Goal: Transaction & Acquisition: Purchase product/service

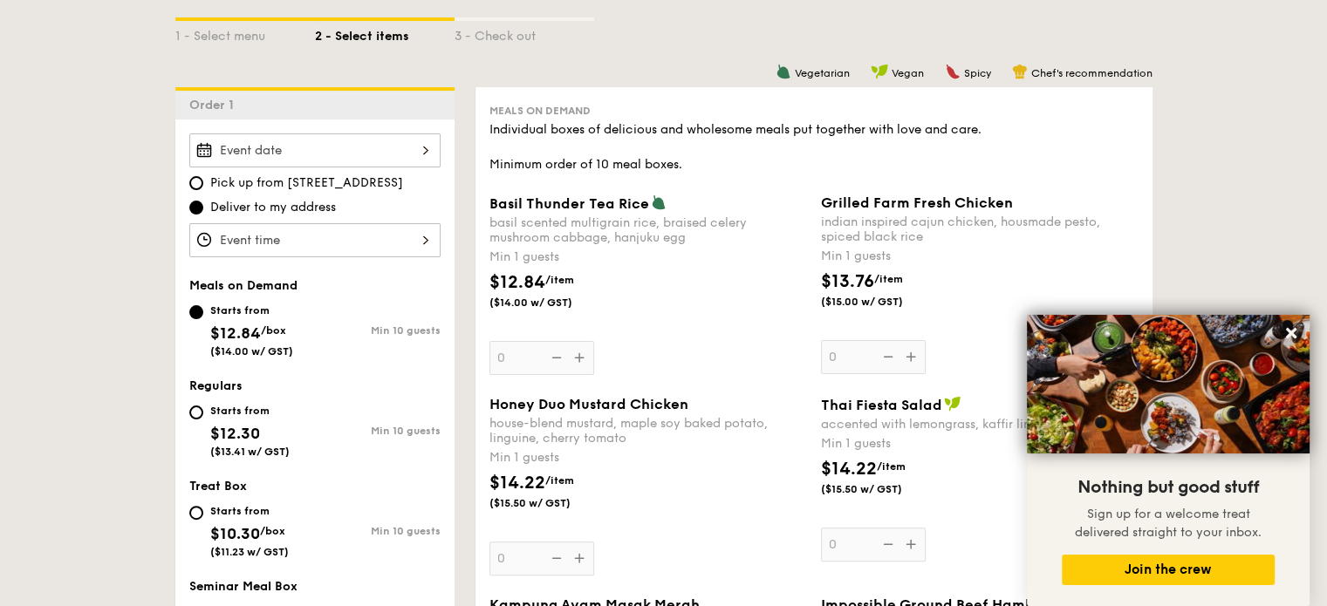
scroll to position [436, 0]
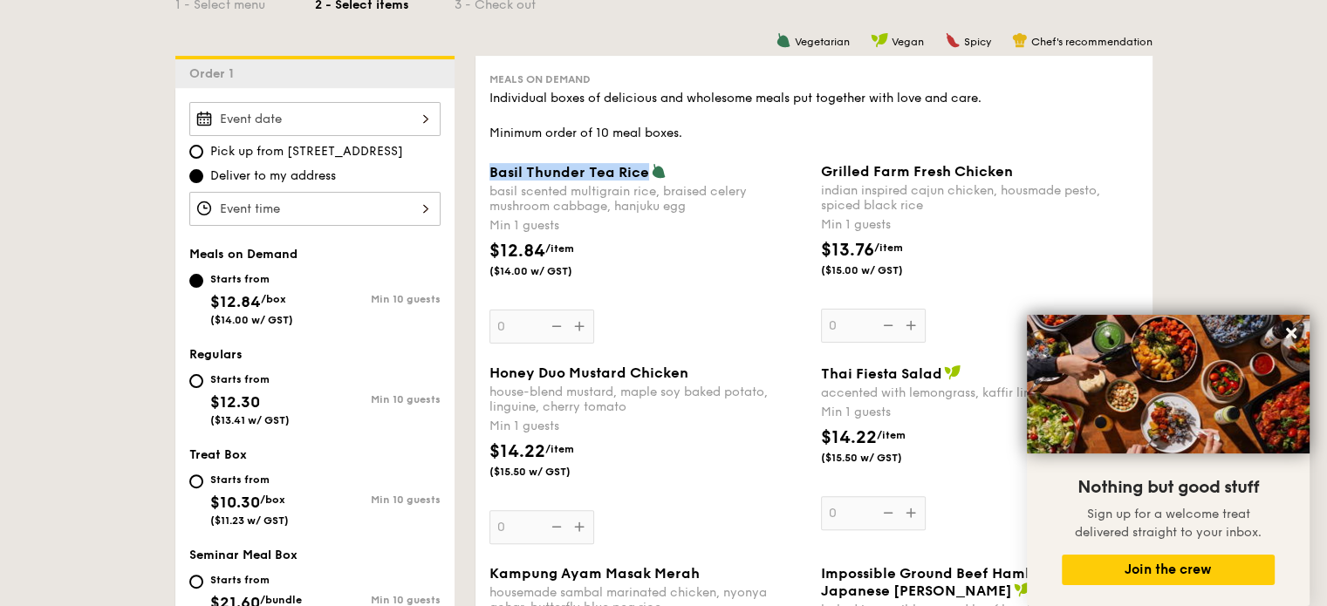
drag, startPoint x: 644, startPoint y: 170, endPoint x: 488, endPoint y: 168, distance: 155.3
click at [489, 168] on span "Basil Thunder Tea Rice" at bounding box center [569, 172] width 160 height 17
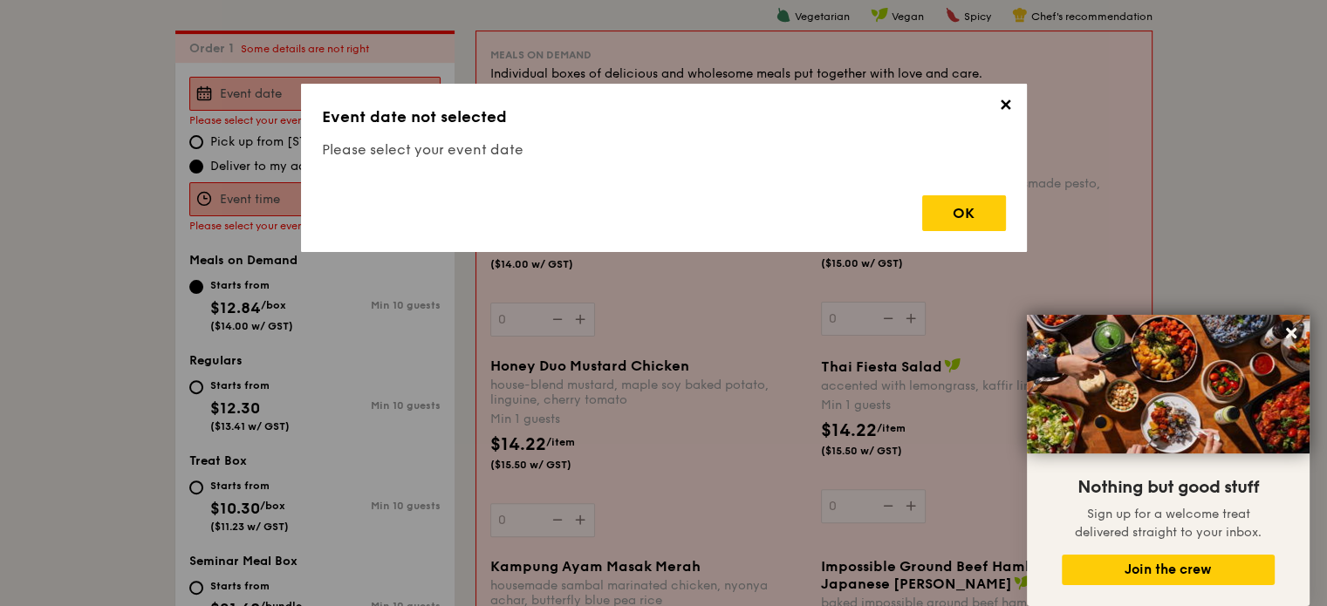
scroll to position [466, 0]
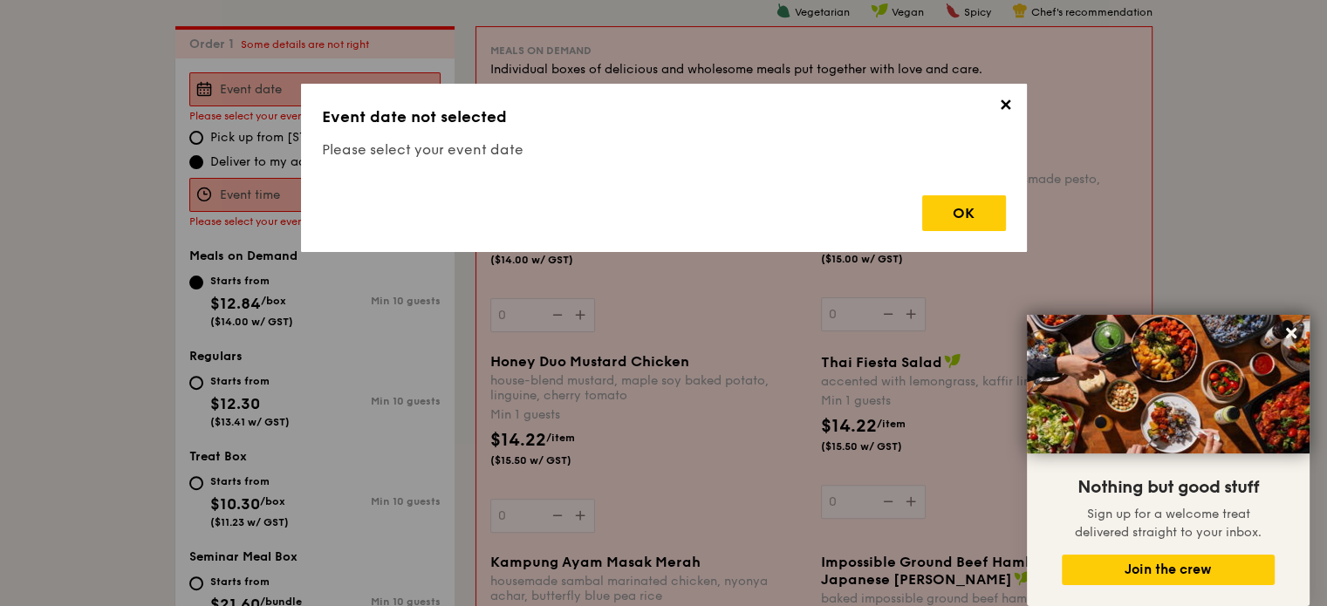
click at [1005, 104] on span "✕" at bounding box center [1005, 108] width 24 height 24
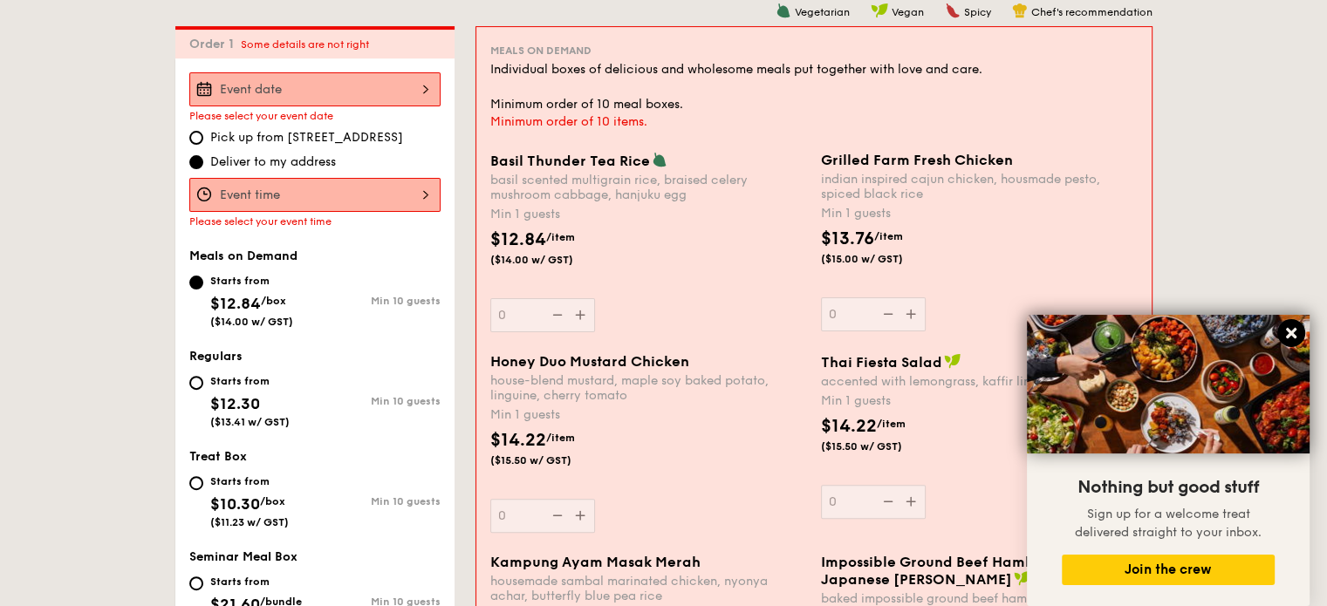
click at [1288, 335] on icon at bounding box center [1291, 333] width 10 height 10
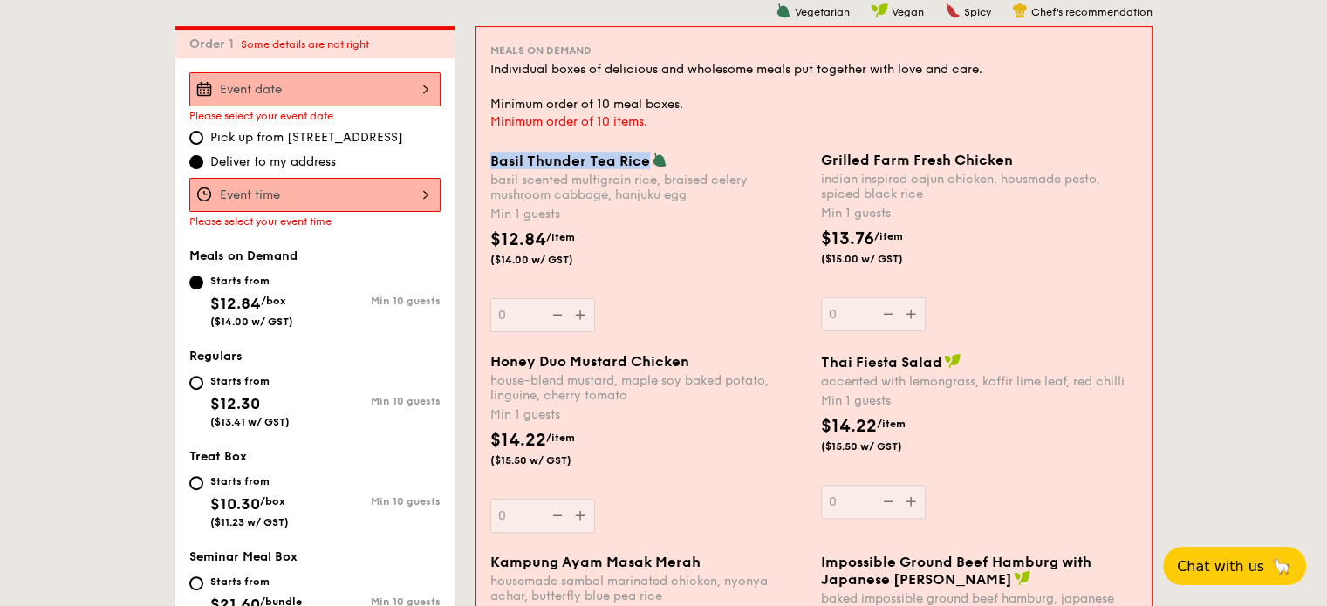
drag, startPoint x: 645, startPoint y: 155, endPoint x: 483, endPoint y: 161, distance: 162.3
click at [483, 161] on div "Basil Thunder Tea [PERSON_NAME] scented multigrain rice, braised celery mushroo…" at bounding box center [648, 242] width 331 height 181
copy span "Basil Thunder Tea Rice"
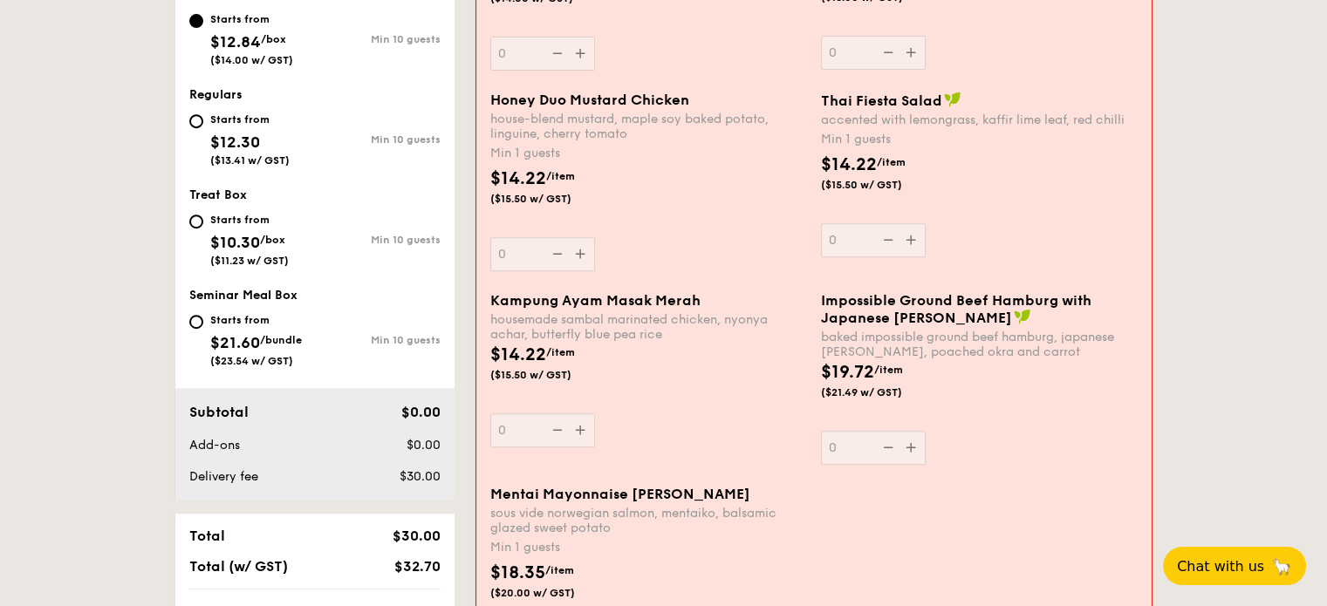
scroll to position [553, 0]
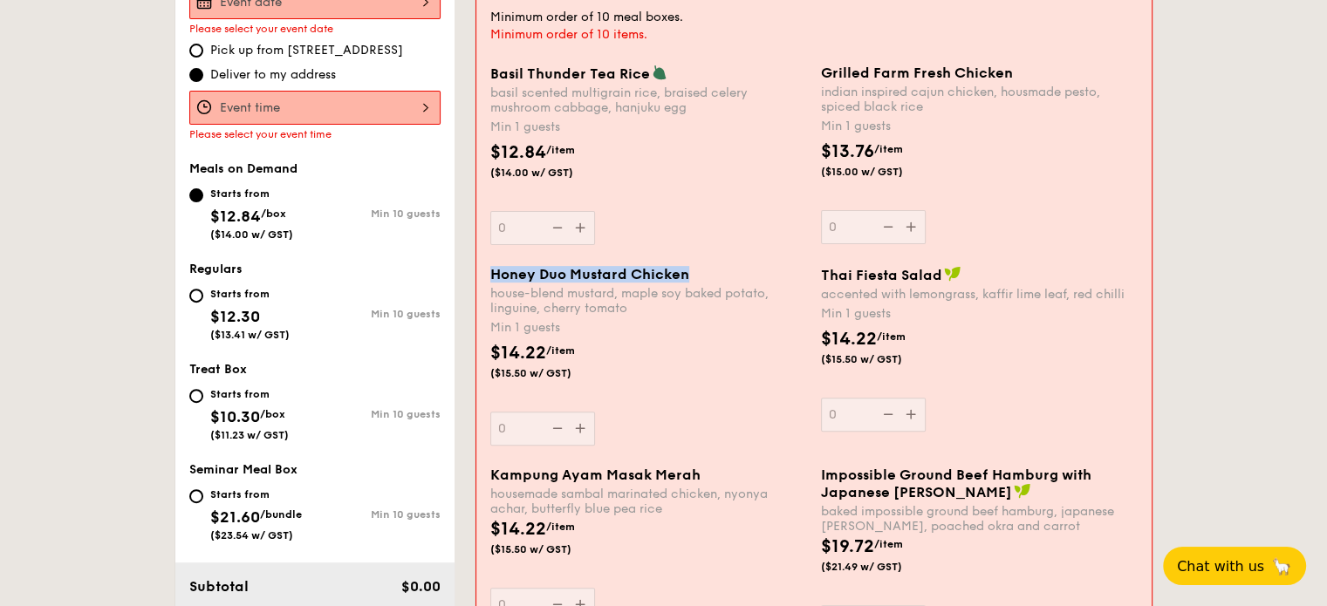
drag, startPoint x: 695, startPoint y: 274, endPoint x: 712, endPoint y: 181, distance: 94.8
click at [485, 282] on div "Honey Duo Mustard Chicken house-blend mustard, maple soy baked potato, linguine…" at bounding box center [648, 356] width 331 height 180
copy span "Honey Duo Mustard Chicken"
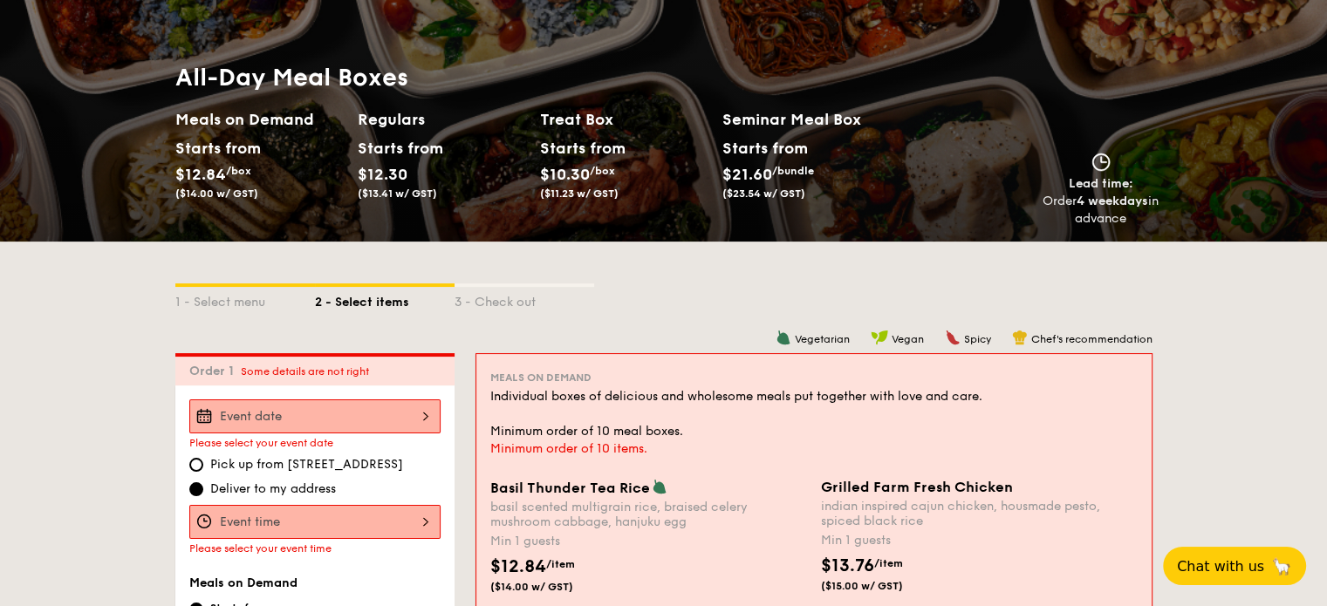
scroll to position [0, 0]
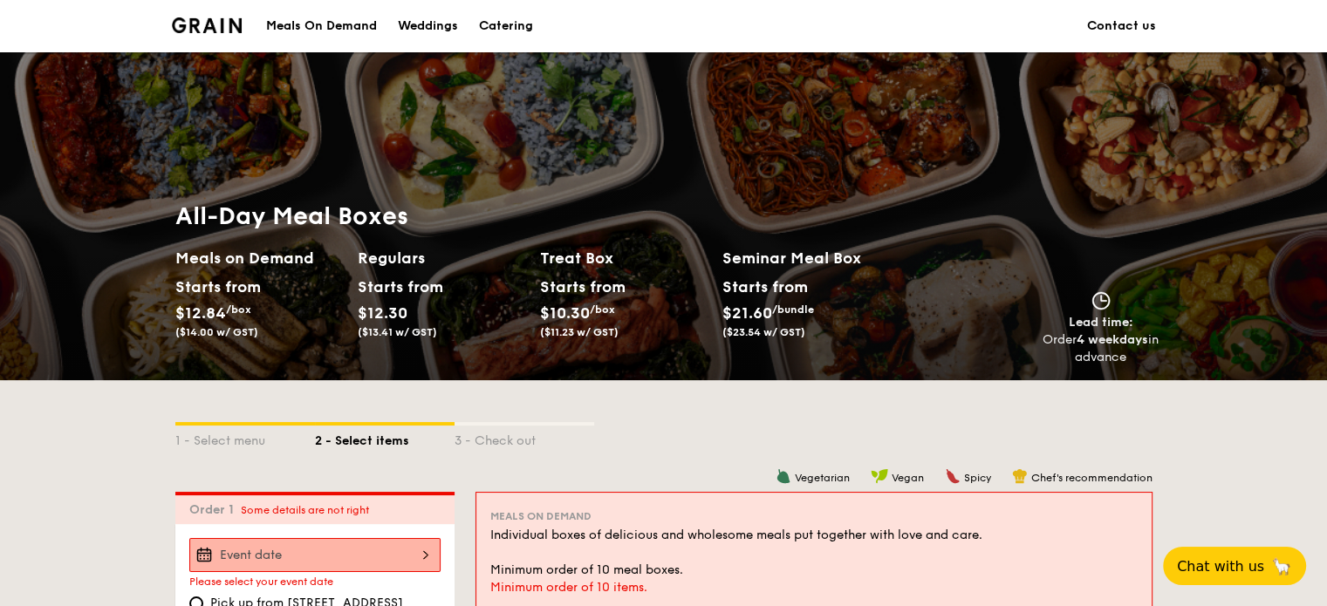
click at [224, 280] on div "Starts from" at bounding box center [214, 287] width 78 height 26
click at [415, 256] on h2 "Regulars" at bounding box center [442, 258] width 168 height 24
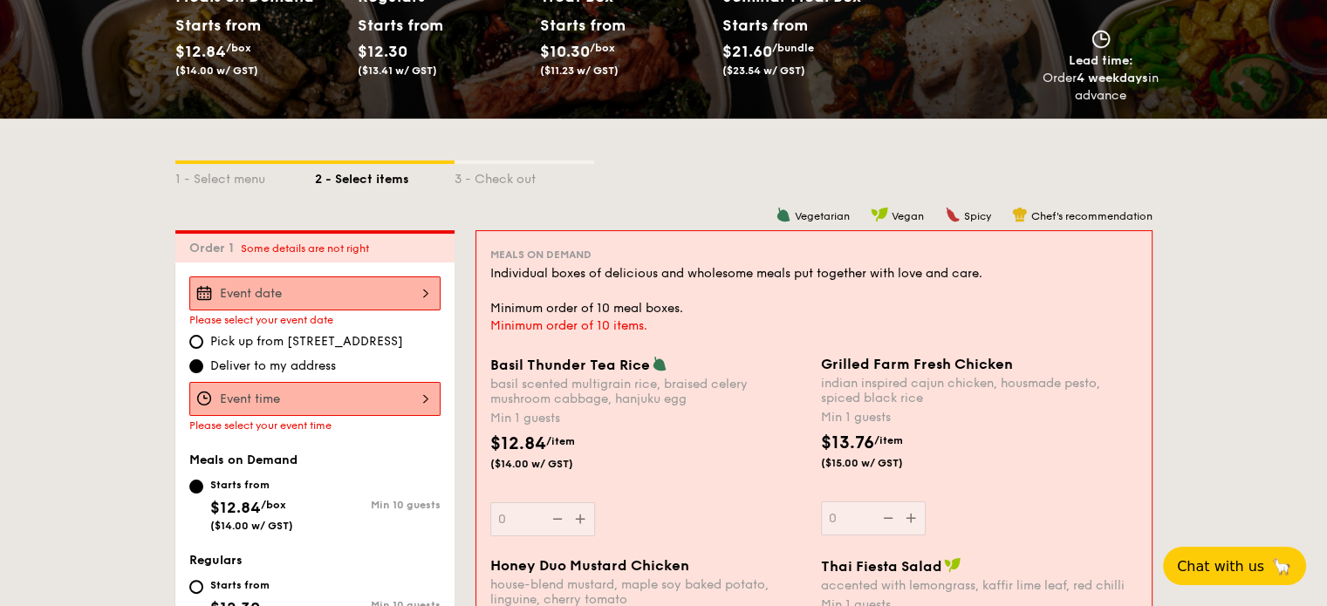
scroll to position [87, 0]
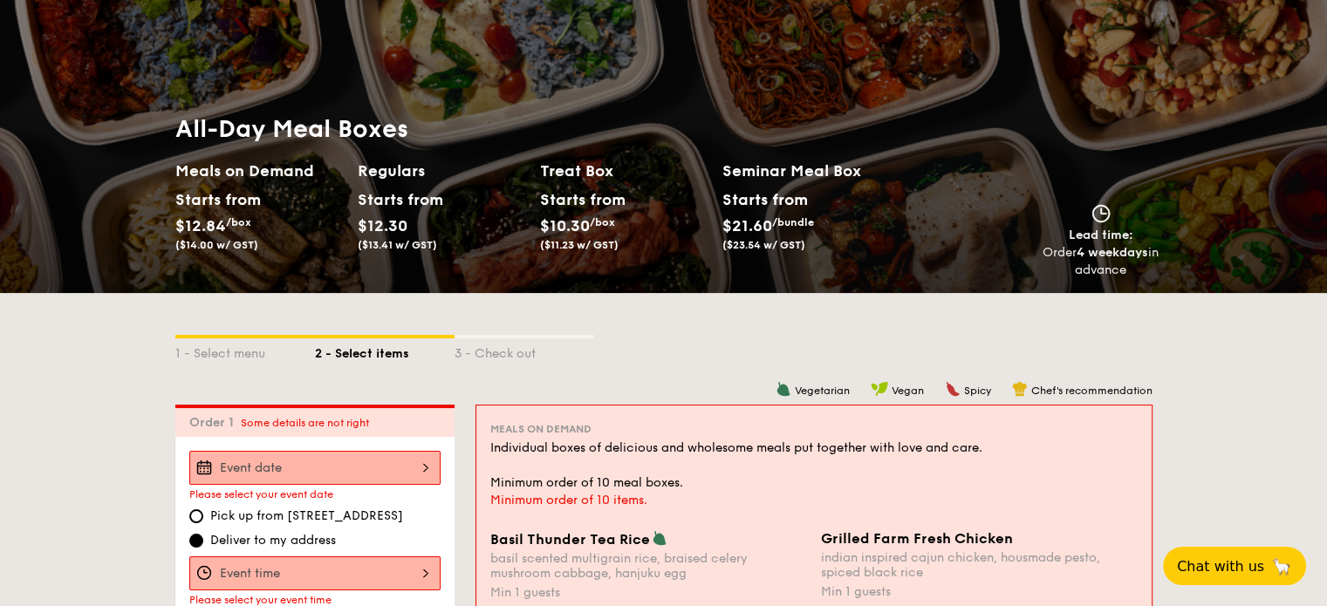
click at [379, 174] on h2 "Regulars" at bounding box center [442, 171] width 168 height 24
click at [311, 146] on div "All-Day Meal Boxes Meals on Demand Starts from $12.84 /box ($14.00 w/ GST) Regu…" at bounding box center [539, 196] width 729 height 166
click at [232, 357] on div "1 - Select menu" at bounding box center [245, 350] width 140 height 24
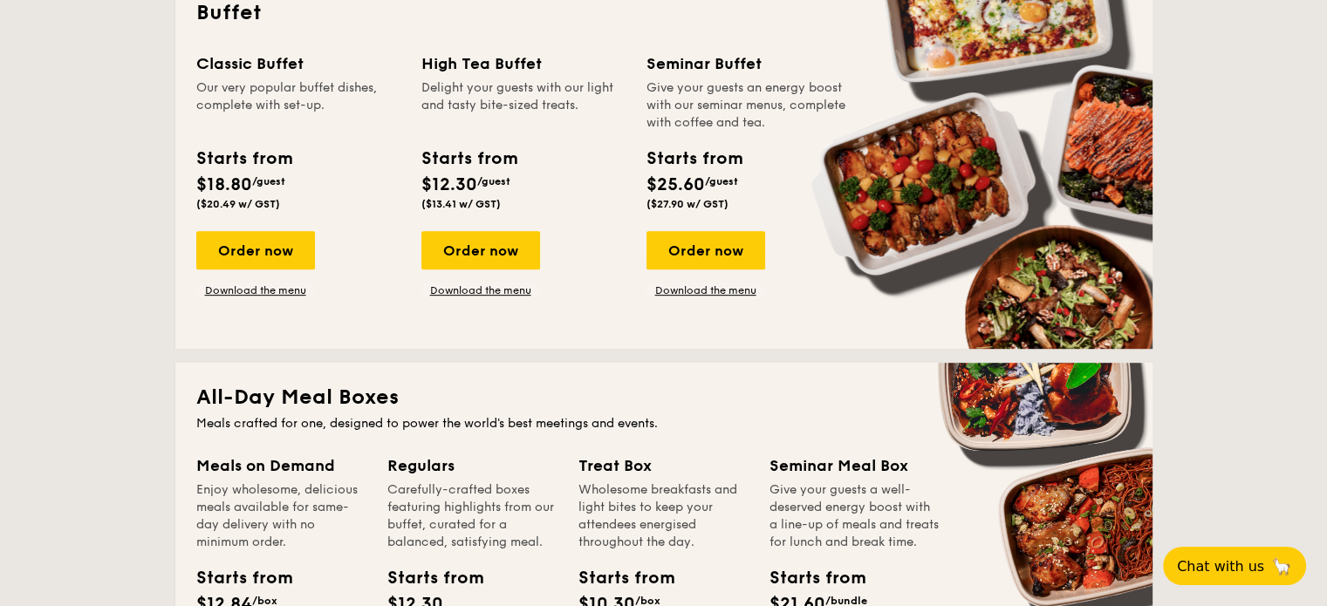
scroll to position [1047, 0]
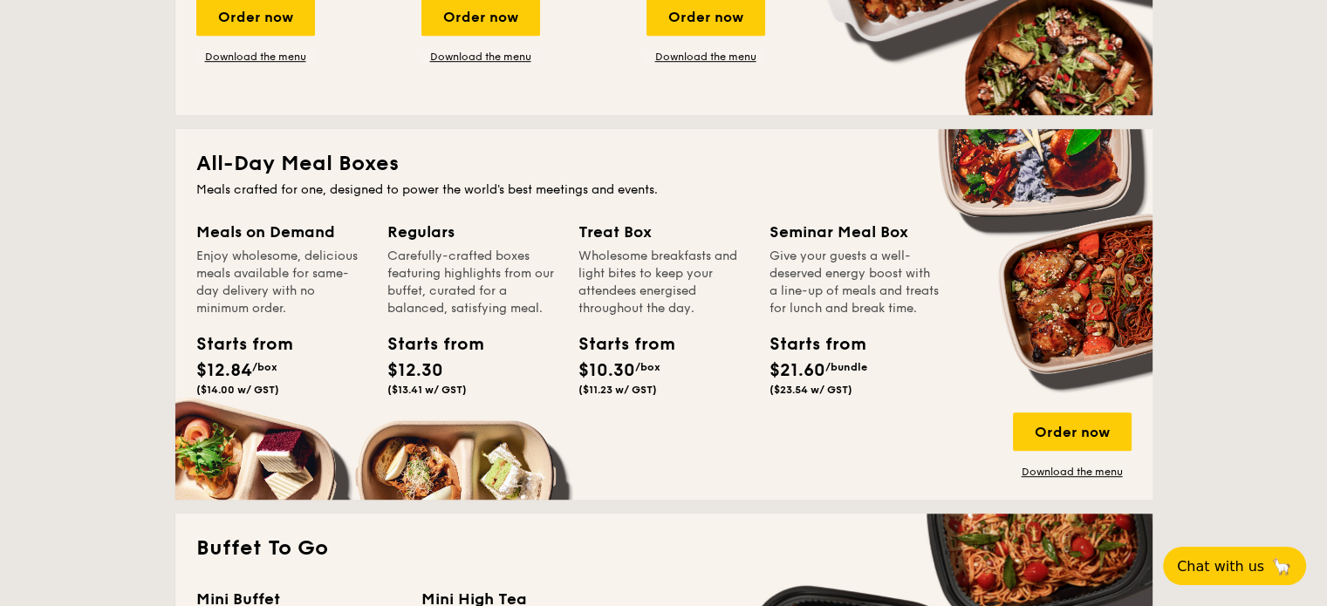
click at [417, 345] on div "Starts from" at bounding box center [426, 344] width 78 height 26
click at [422, 336] on div "Starts from" at bounding box center [426, 344] width 78 height 26
click at [442, 225] on div "Regulars" at bounding box center [472, 232] width 170 height 24
click at [433, 345] on div "Starts from" at bounding box center [426, 344] width 78 height 26
click at [428, 384] on span "($13.41 w/ GST)" at bounding box center [426, 390] width 79 height 12
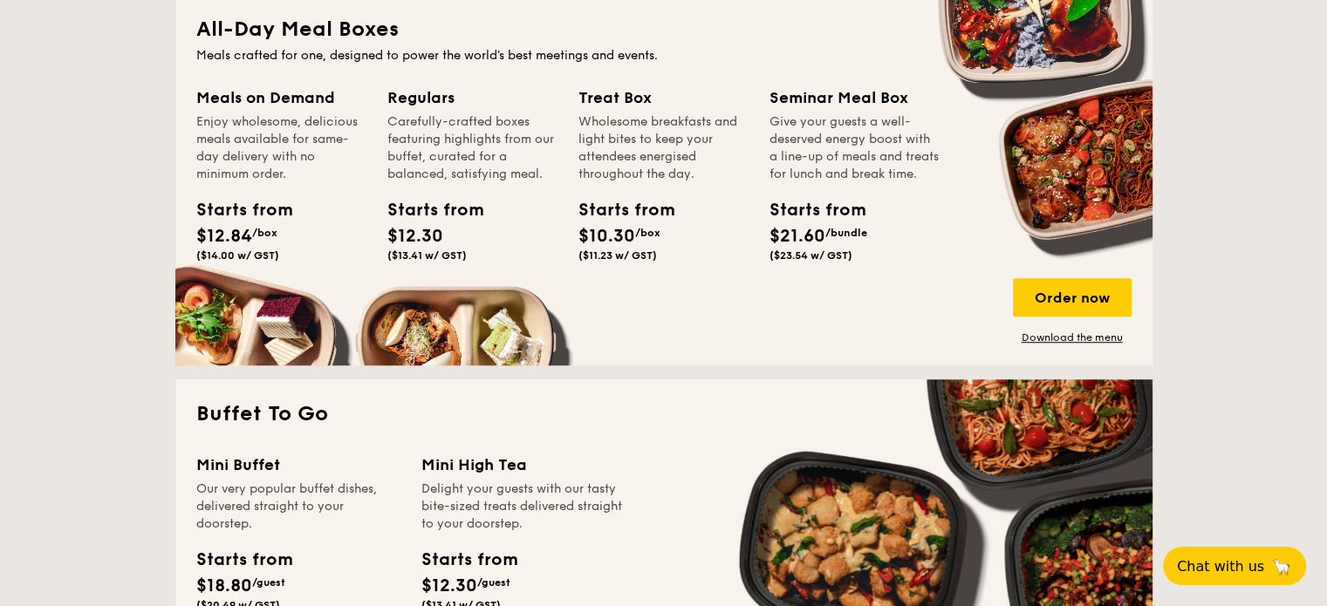
scroll to position [1396, 0]
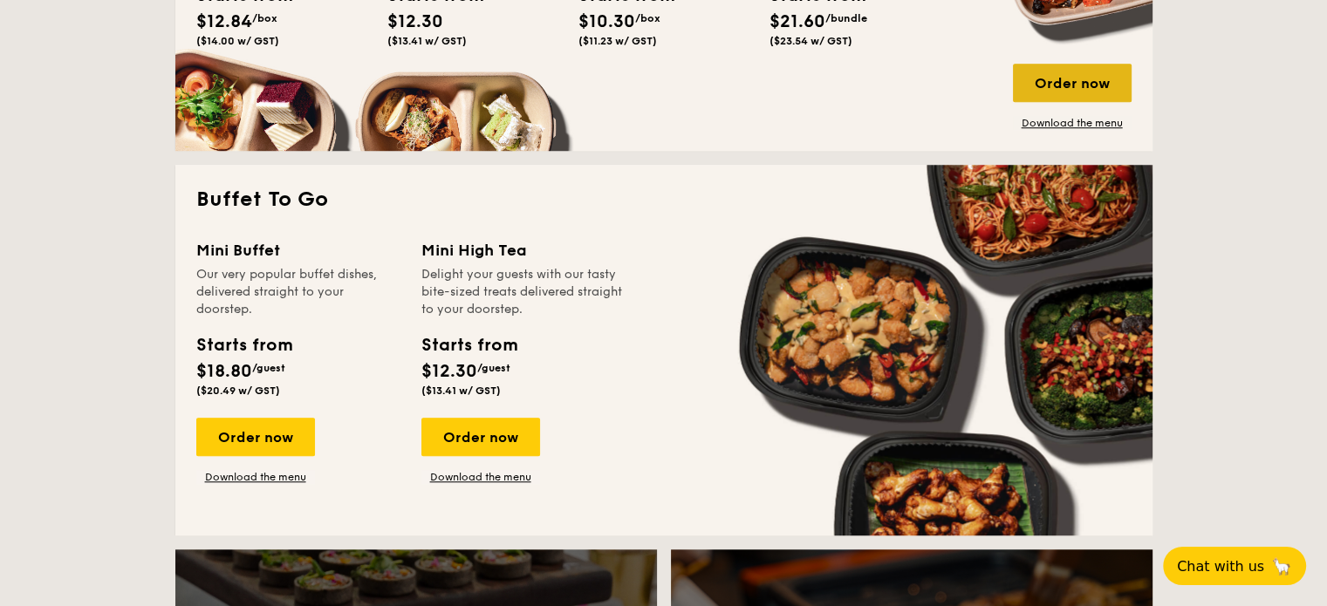
click at [1069, 78] on div "Order now" at bounding box center [1072, 83] width 119 height 38
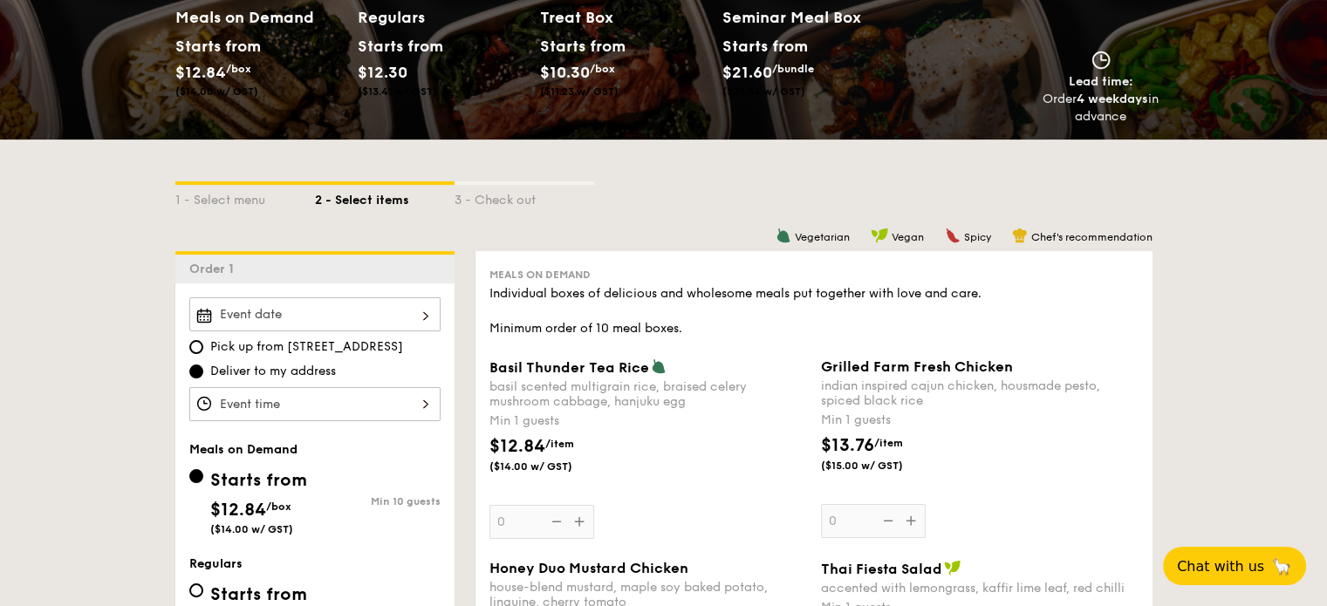
scroll to position [436, 0]
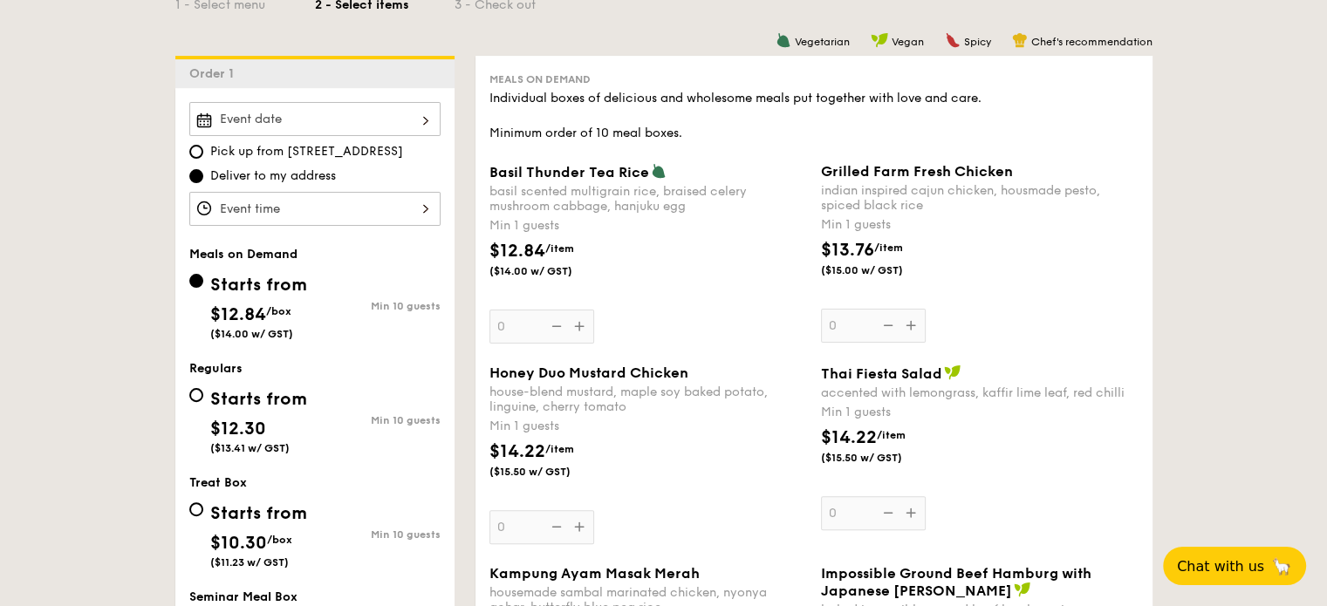
click at [580, 331] on div "Basil Thunder Tea [PERSON_NAME] scented multigrain rice, braised celery mushroo…" at bounding box center [647, 253] width 317 height 181
click at [580, 331] on input "0" at bounding box center [541, 327] width 105 height 34
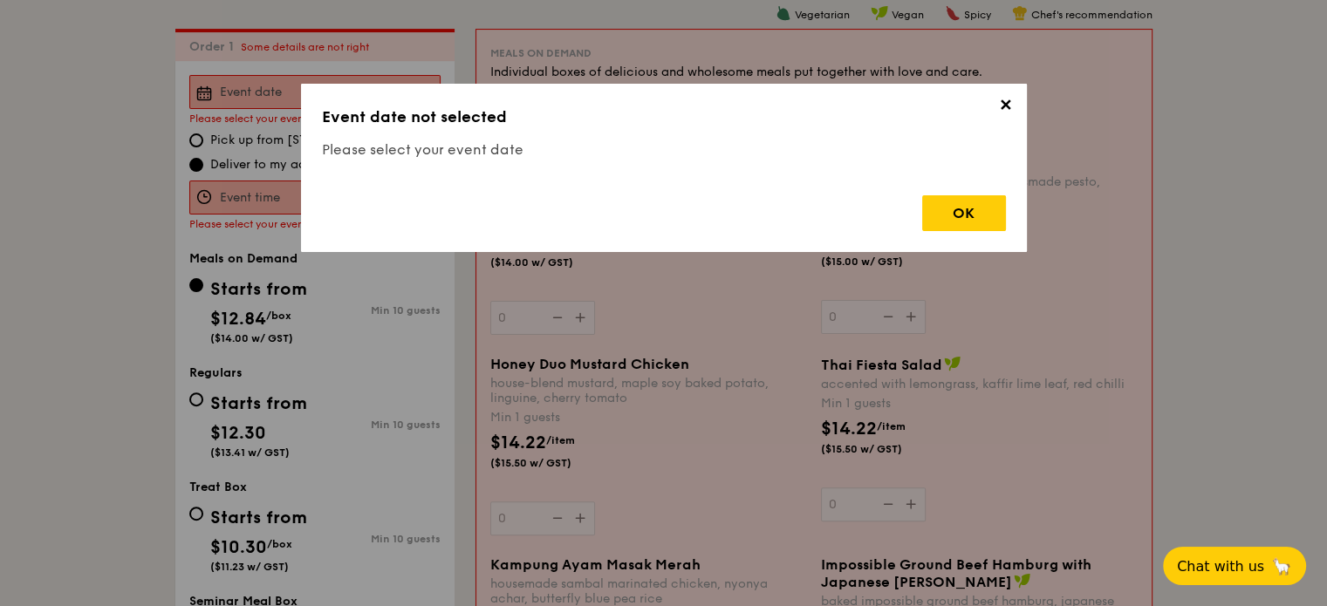
scroll to position [466, 0]
drag, startPoint x: 945, startPoint y: 194, endPoint x: 944, endPoint y: 218, distance: 24.4
click at [945, 196] on div "OK" at bounding box center [664, 206] width 684 height 50
click at [944, 222] on div "OK" at bounding box center [964, 213] width 84 height 36
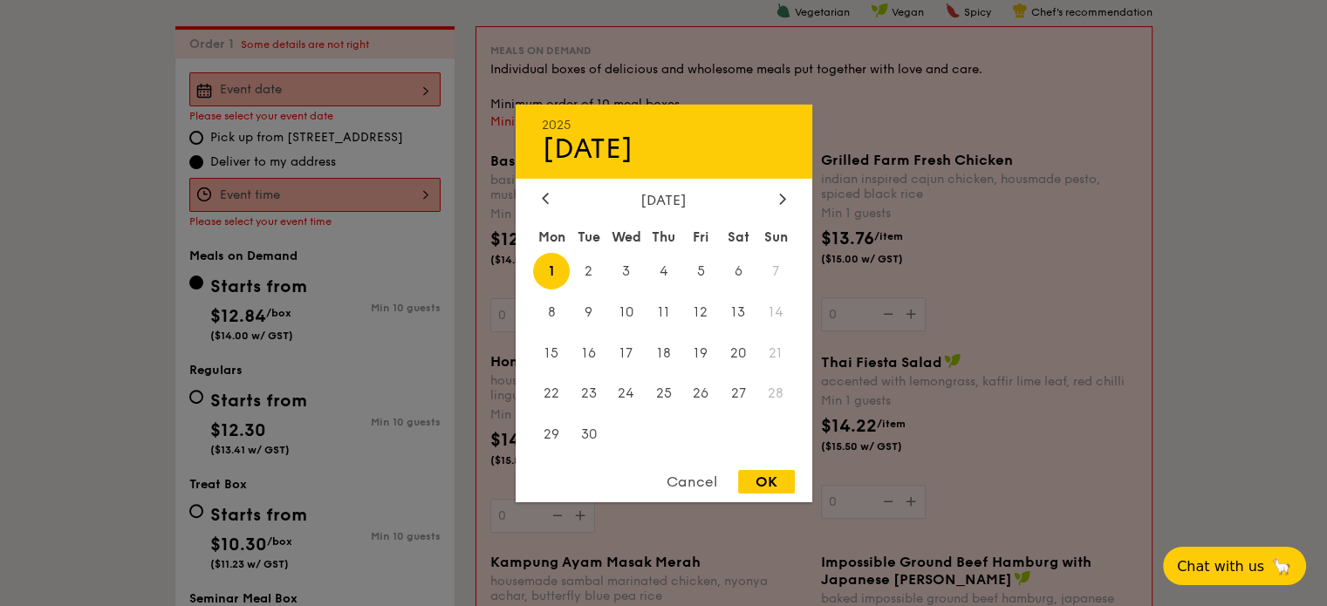
click at [367, 92] on div "2025 Sep [DATE] Tue Wed Thu Fri Sat Sun 1 2 3 4 5 6 7 8 9 10 11 12 13 14 15 16 …" at bounding box center [314, 89] width 251 height 34
click at [741, 263] on span "6" at bounding box center [739, 271] width 38 height 38
click at [760, 481] on div "OK" at bounding box center [766, 482] width 57 height 24
type input "[DATE]"
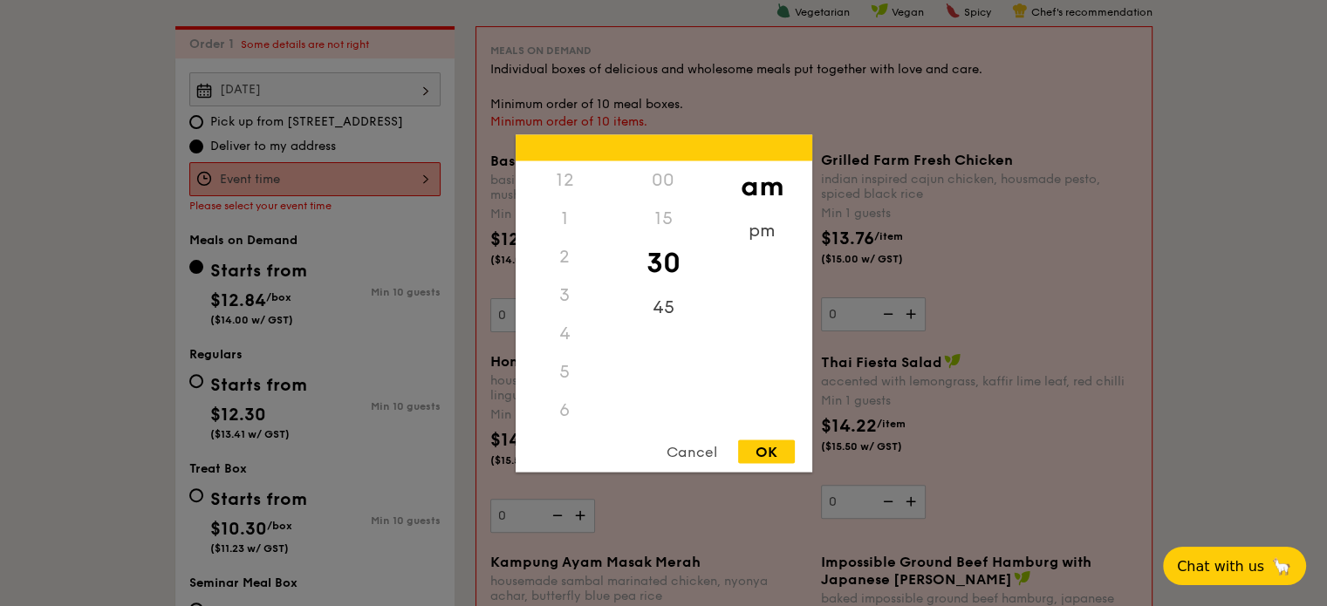
click at [372, 167] on div "12 1 2 3 4 5 6 7 8 9 10 11 00 15 30 45 am pm Cancel OK" at bounding box center [314, 179] width 251 height 34
click at [745, 233] on div "pm" at bounding box center [762, 236] width 99 height 51
click at [562, 179] on div "12" at bounding box center [564, 185] width 99 height 51
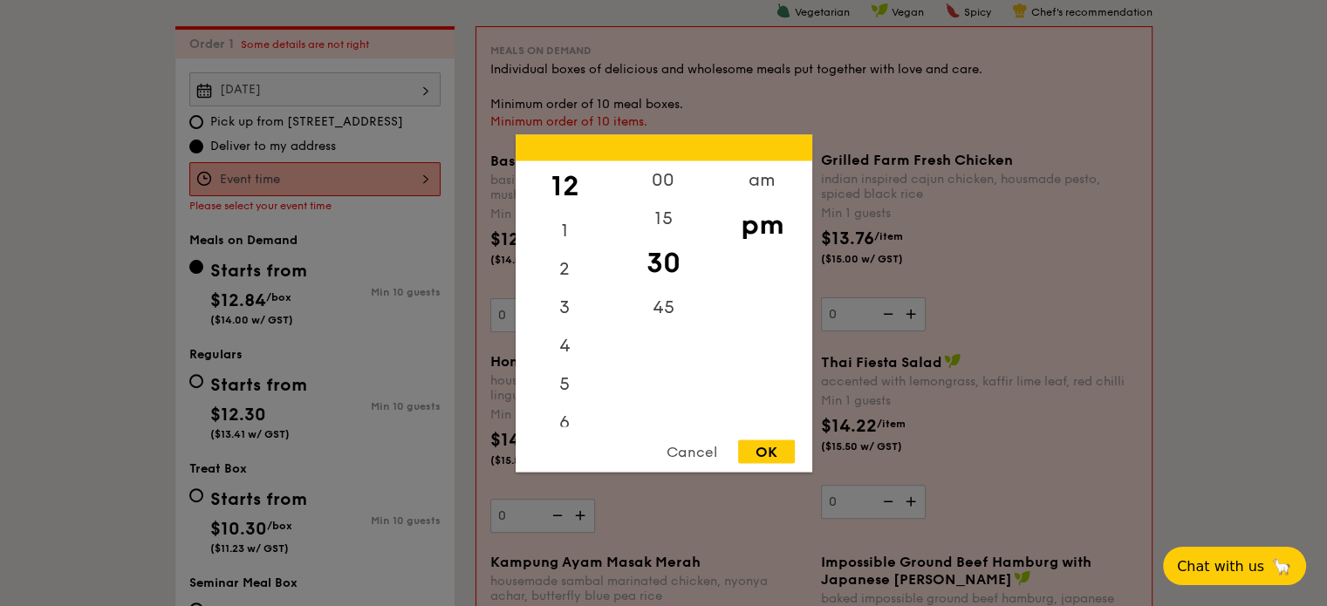
click at [769, 446] on div "OK" at bounding box center [766, 452] width 57 height 24
type input "12:30PM"
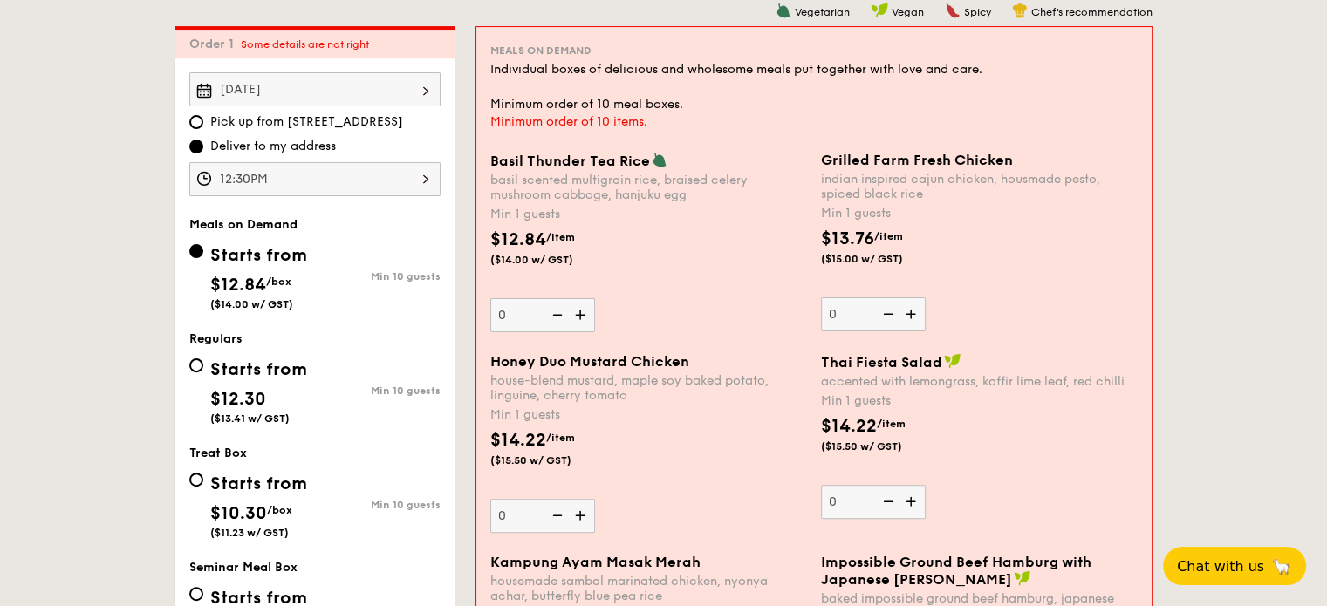
click at [367, 205] on div "[DATE] Pick up from [STREET_ADDRESS] Deliver to my address 12:30PM Meals on Dem…" at bounding box center [314, 421] width 279 height 727
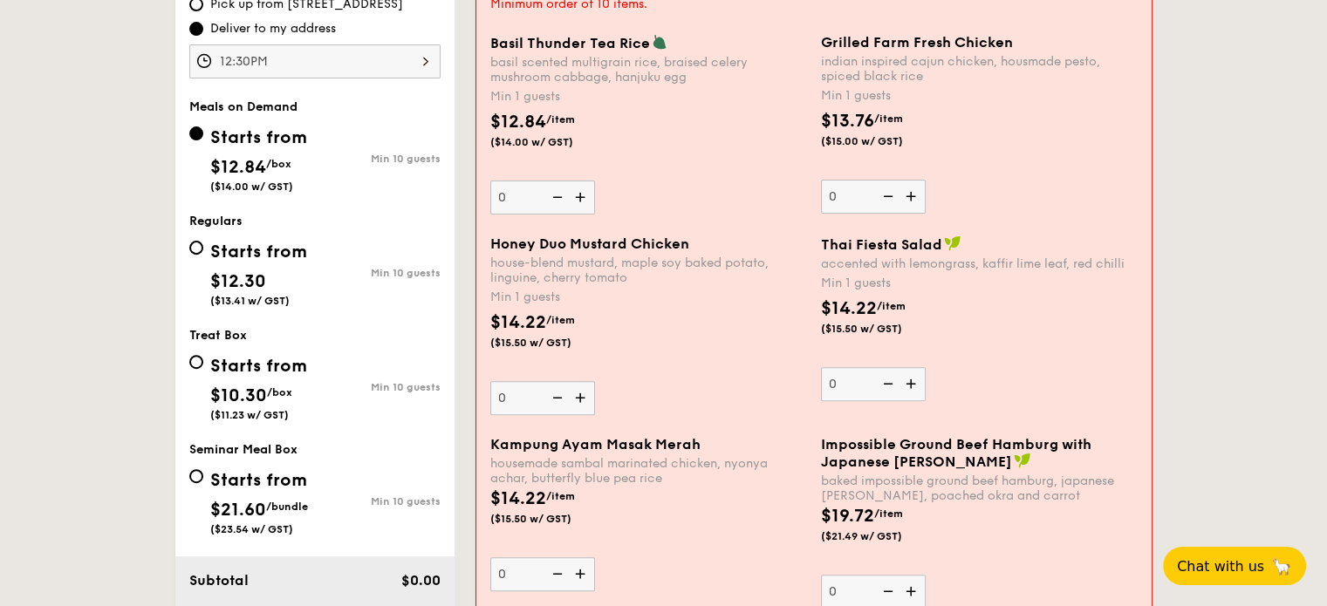
scroll to position [553, 0]
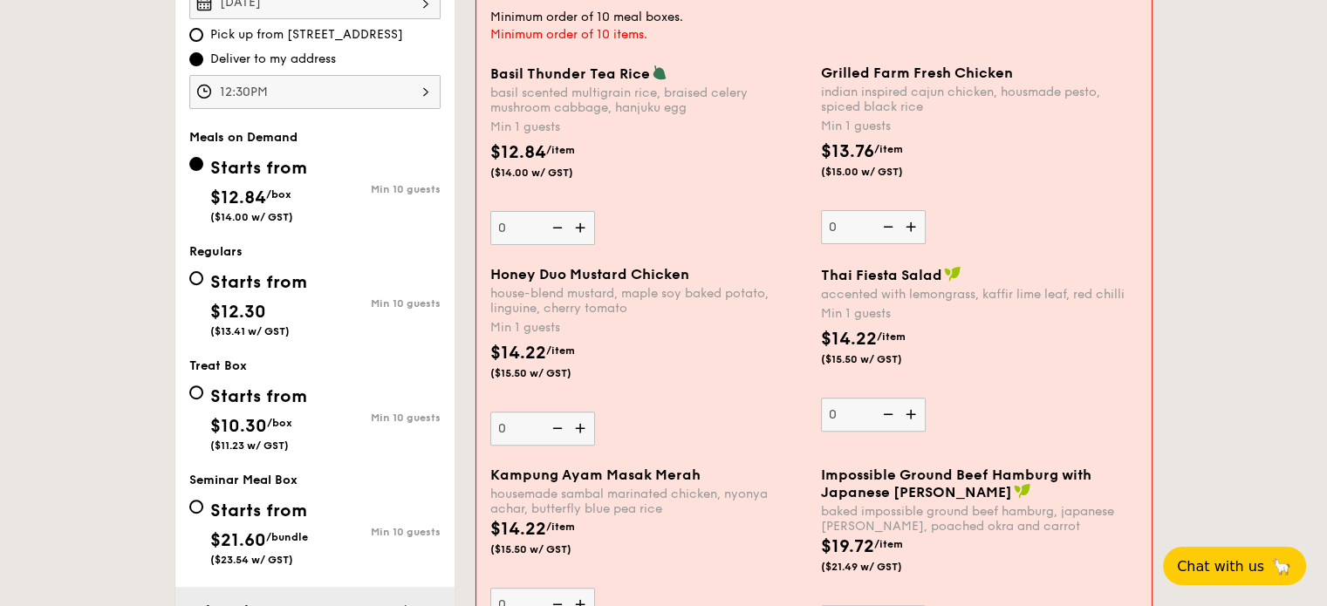
click at [583, 433] on img at bounding box center [582, 428] width 26 height 33
click at [583, 433] on input "0" at bounding box center [542, 429] width 105 height 34
click at [582, 427] on img at bounding box center [582, 428] width 26 height 33
click at [582, 427] on input "1" at bounding box center [542, 429] width 105 height 34
click at [582, 427] on img at bounding box center [582, 428] width 26 height 33
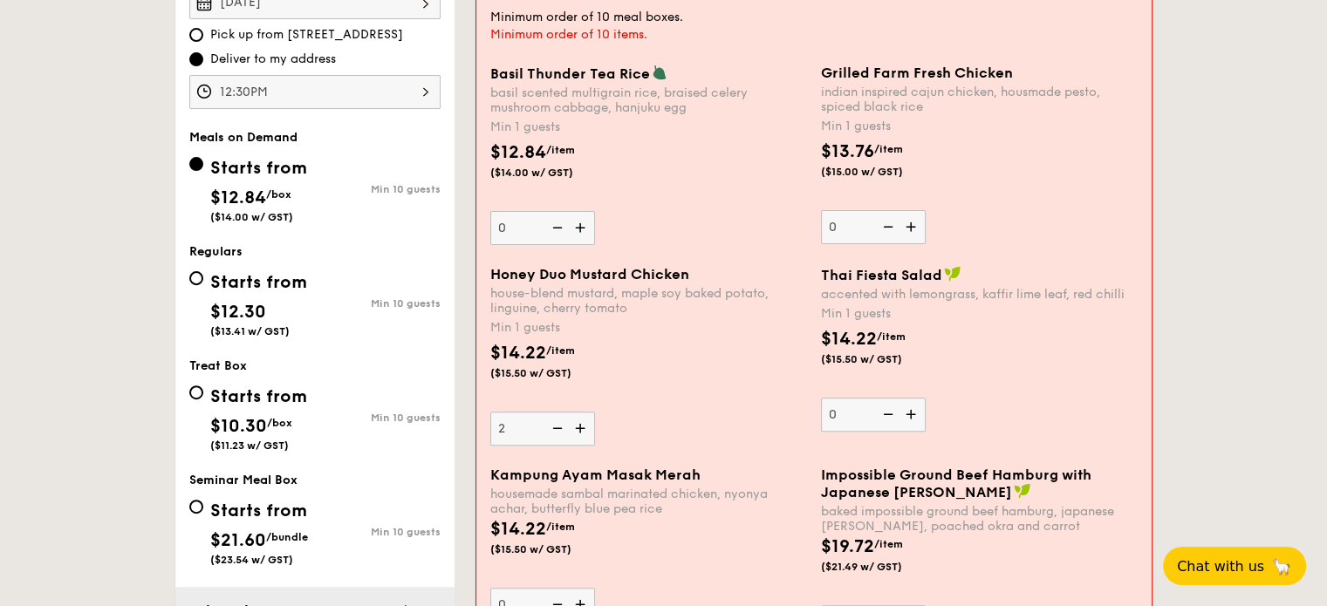
click at [582, 427] on input "2" at bounding box center [542, 429] width 105 height 34
click at [581, 427] on img at bounding box center [582, 428] width 26 height 33
click at [581, 427] on input "3" at bounding box center [542, 429] width 105 height 34
click at [581, 427] on img at bounding box center [582, 428] width 26 height 33
click at [581, 427] on input "4" at bounding box center [542, 429] width 105 height 34
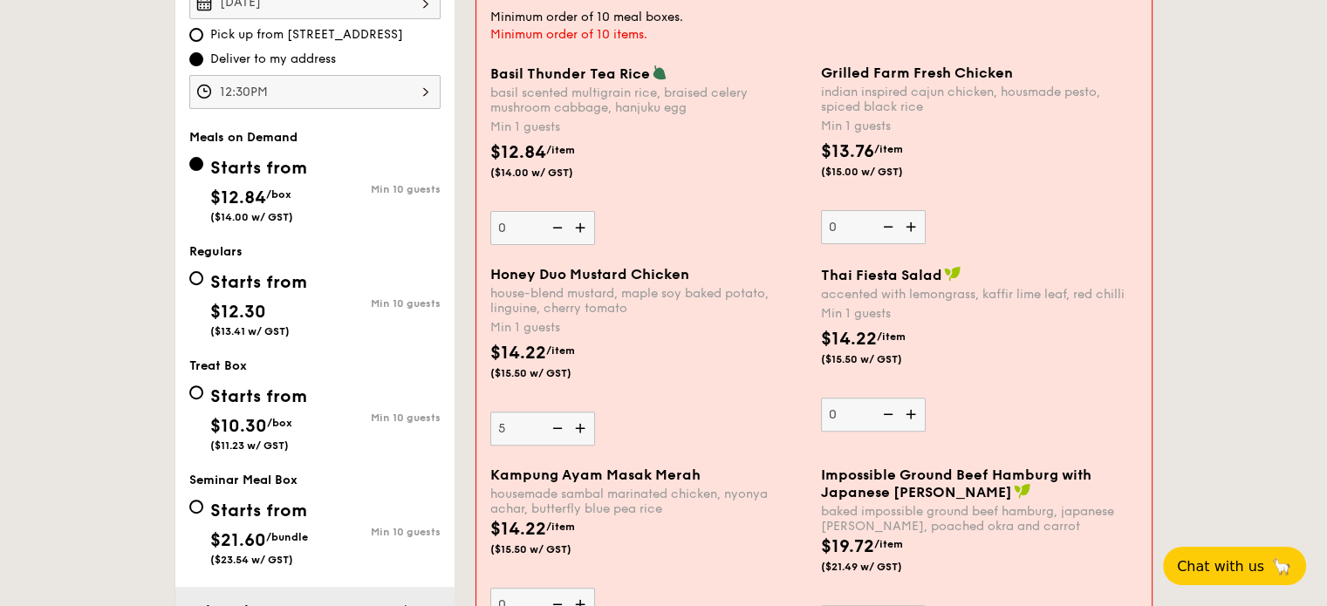
click at [581, 428] on img at bounding box center [582, 428] width 26 height 33
click at [581, 428] on input "5" at bounding box center [542, 429] width 105 height 34
click at [581, 428] on img at bounding box center [582, 428] width 26 height 33
click at [581, 428] on input "6" at bounding box center [542, 429] width 105 height 34
click at [581, 428] on img at bounding box center [582, 428] width 26 height 33
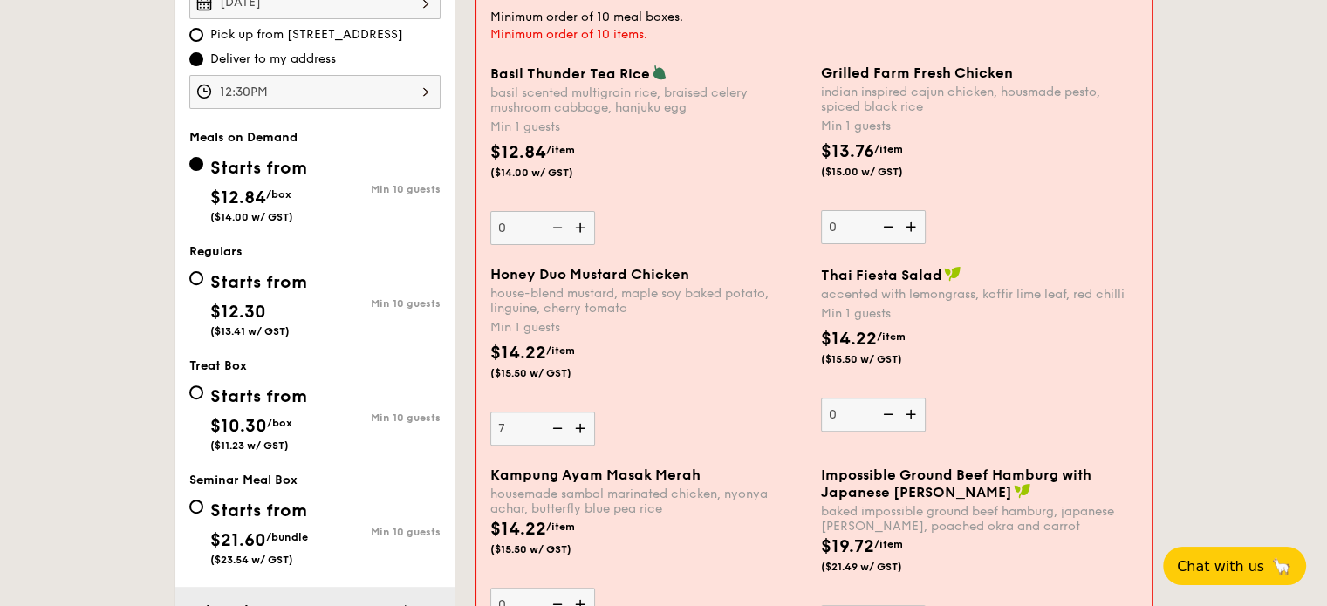
click at [581, 428] on input "7" at bounding box center [542, 429] width 105 height 34
click at [581, 429] on img at bounding box center [582, 428] width 26 height 33
click at [581, 429] on input "8" at bounding box center [542, 429] width 105 height 34
click at [581, 428] on img at bounding box center [582, 428] width 26 height 33
click at [581, 428] on input "9" at bounding box center [542, 429] width 105 height 34
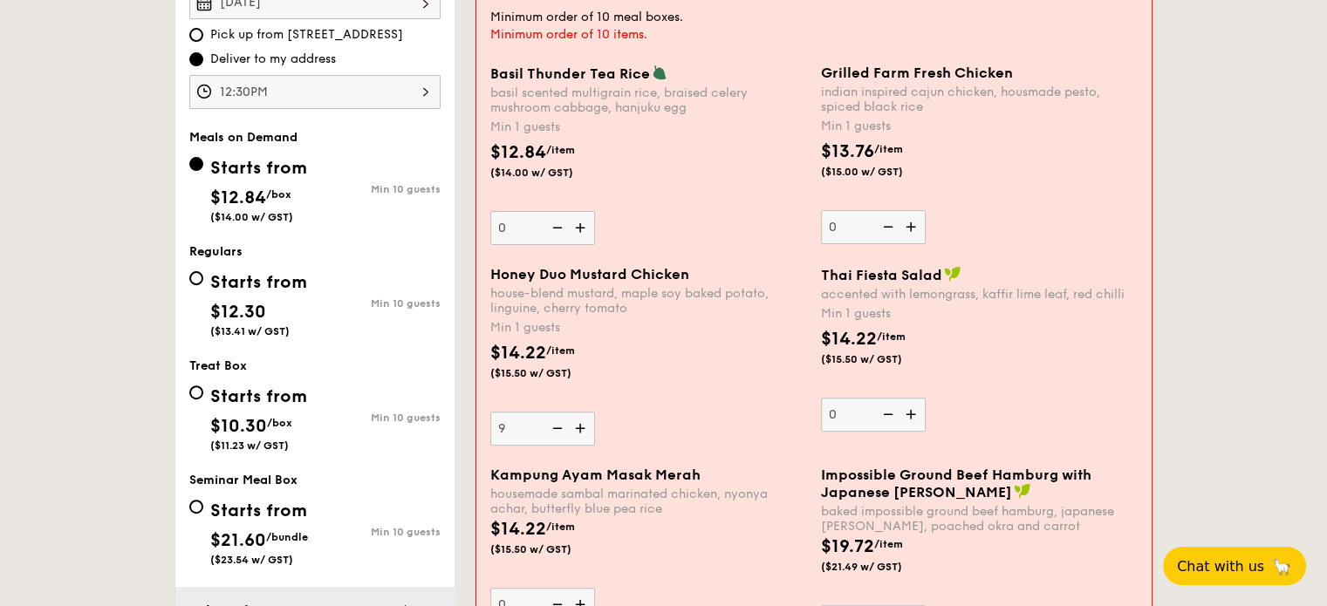
type input "10"
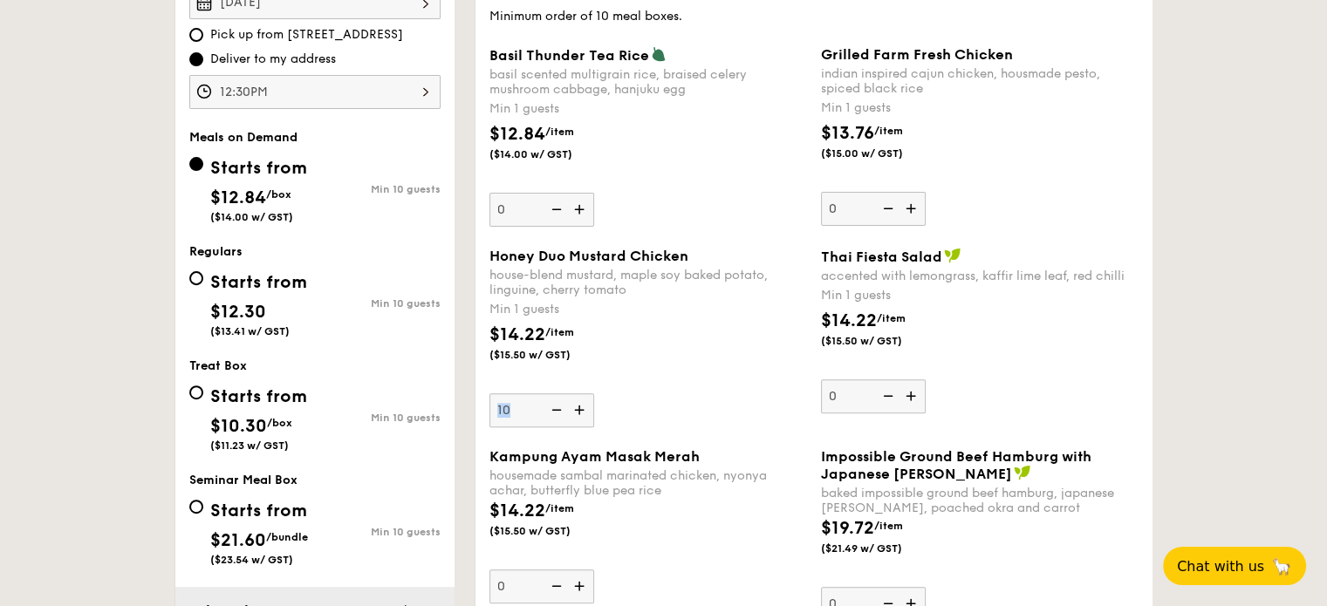
click at [581, 429] on div "Honey Duo Mustard Chicken house-blend mustard, maple soy baked potato, linguine…" at bounding box center [813, 348] width 663 height 201
click at [642, 420] on div "Honey Duo Mustard Chicken house-blend mustard, maple soy baked potato, linguine…" at bounding box center [647, 338] width 317 height 180
click at [594, 420] on input "10" at bounding box center [541, 410] width 105 height 34
click at [661, 338] on div "$14.22 /item ($15.50 w/ GST)" at bounding box center [647, 352] width 331 height 61
click at [594, 393] on input "10" at bounding box center [541, 410] width 105 height 34
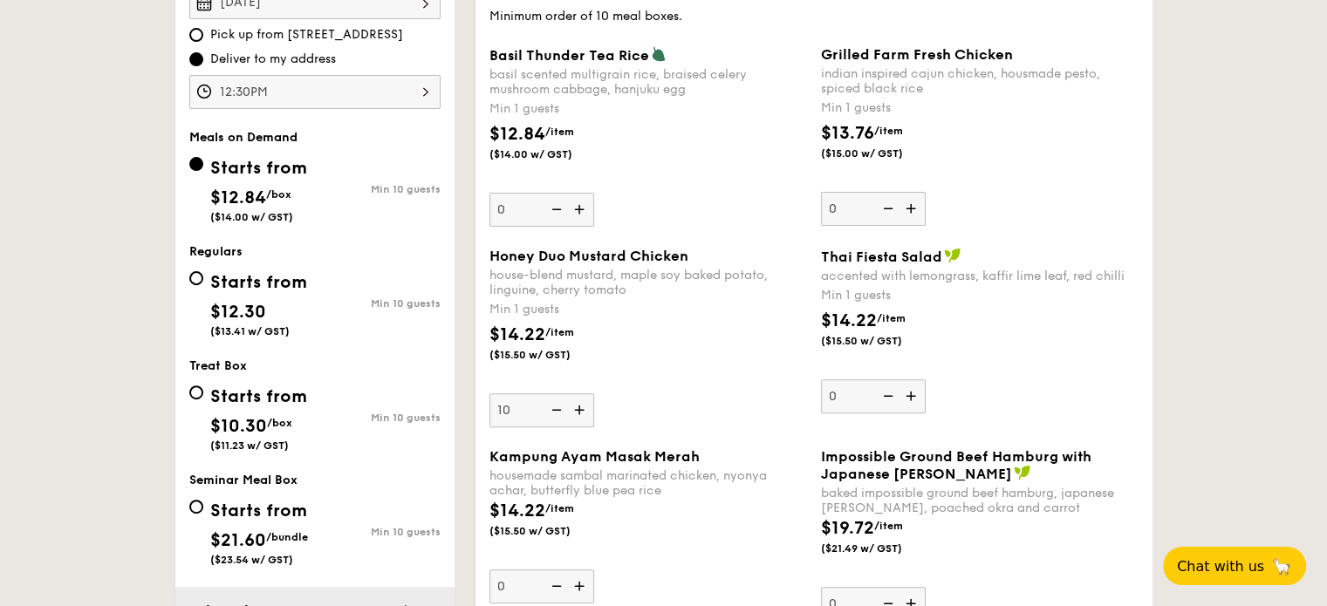
click at [661, 338] on div "$14.22 /item ($15.50 w/ GST)" at bounding box center [647, 352] width 331 height 61
click at [594, 393] on input "10" at bounding box center [541, 410] width 105 height 34
